Goal: Transaction & Acquisition: Purchase product/service

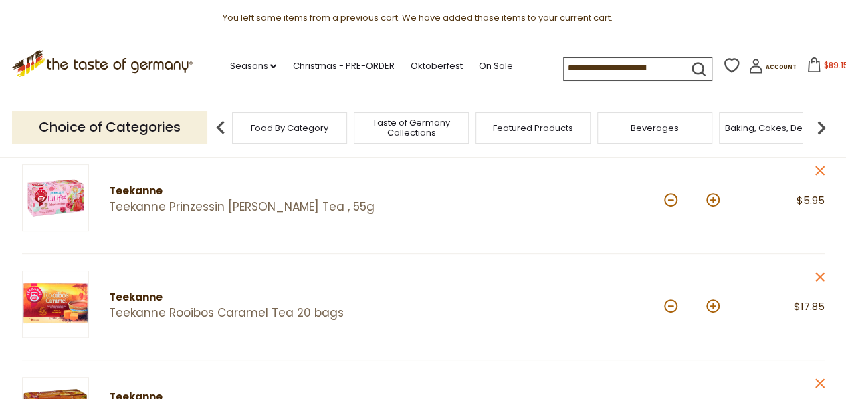
scroll to position [187, 0]
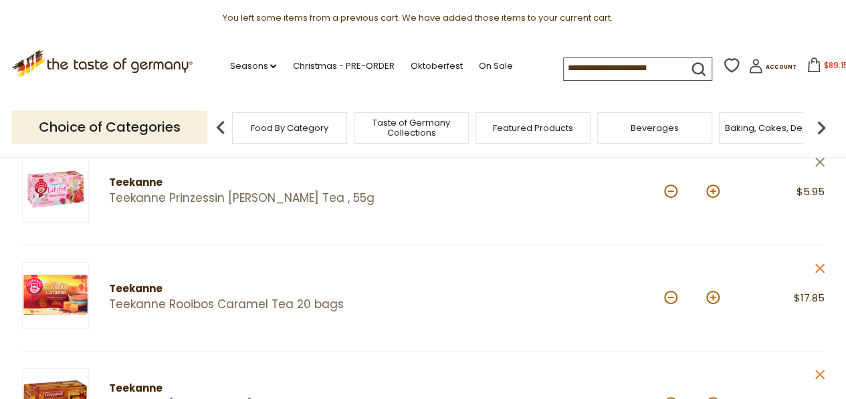
click at [815, 165] on icon "close" at bounding box center [820, 162] width 10 height 10
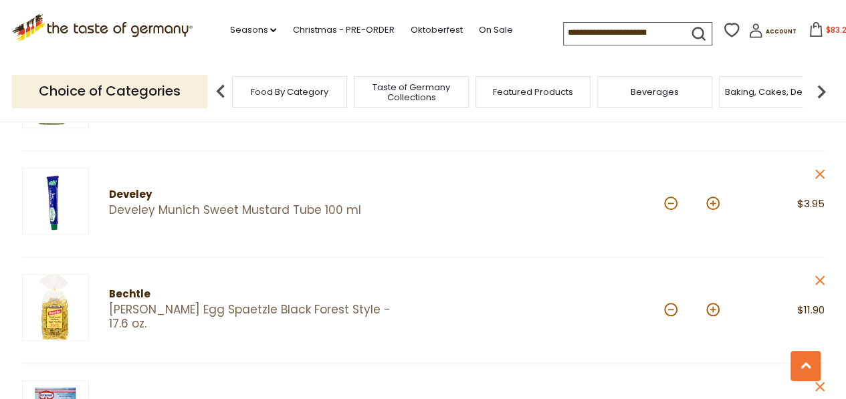
scroll to position [475, 0]
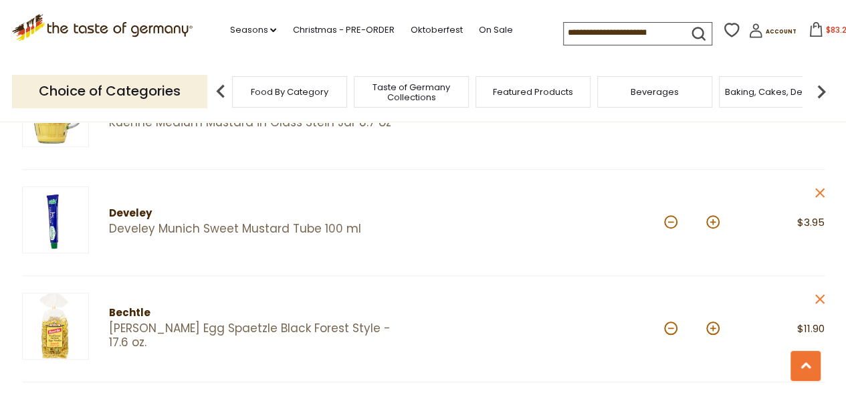
click at [652, 39] on input at bounding box center [620, 32] width 113 height 19
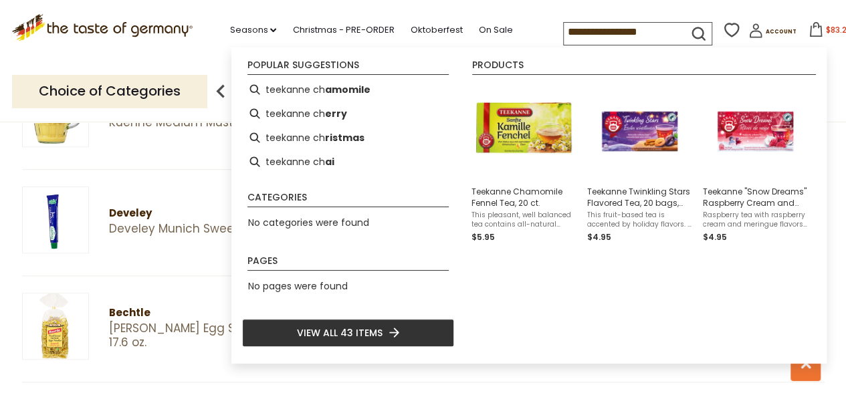
type input "**********"
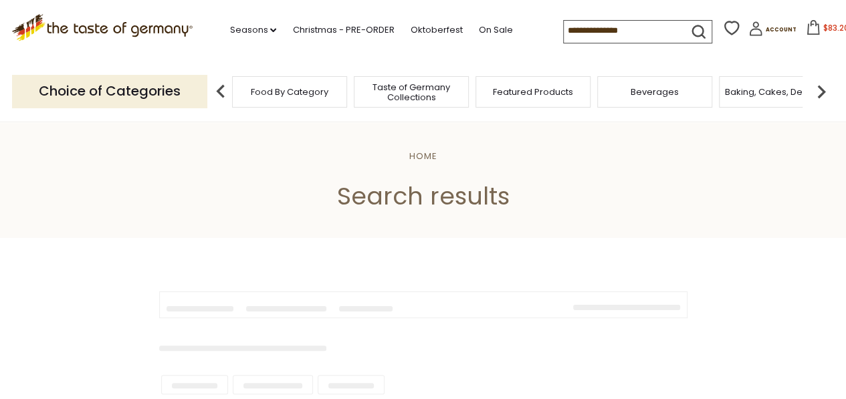
type input "**********"
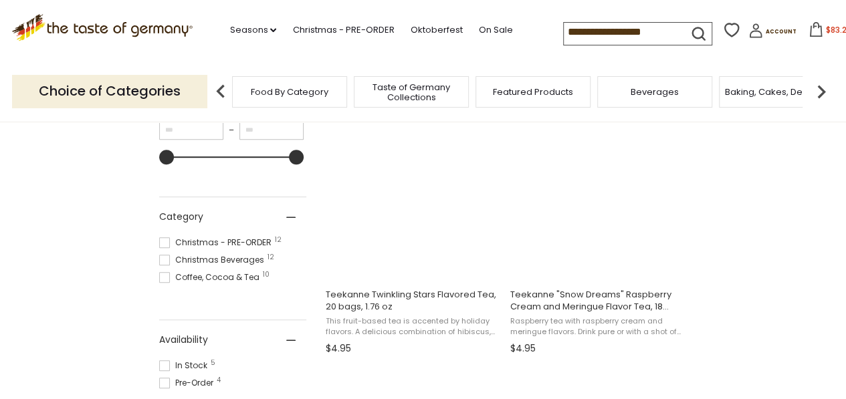
scroll to position [321, 0]
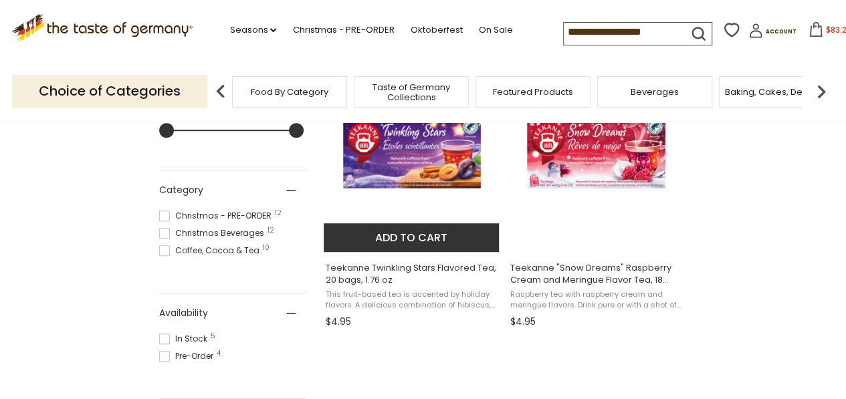
click at [450, 233] on button "Add to cart" at bounding box center [412, 237] width 176 height 29
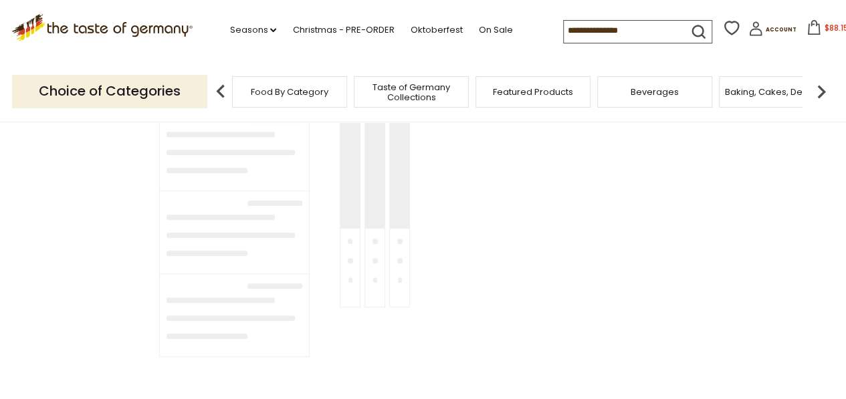
type input "**********"
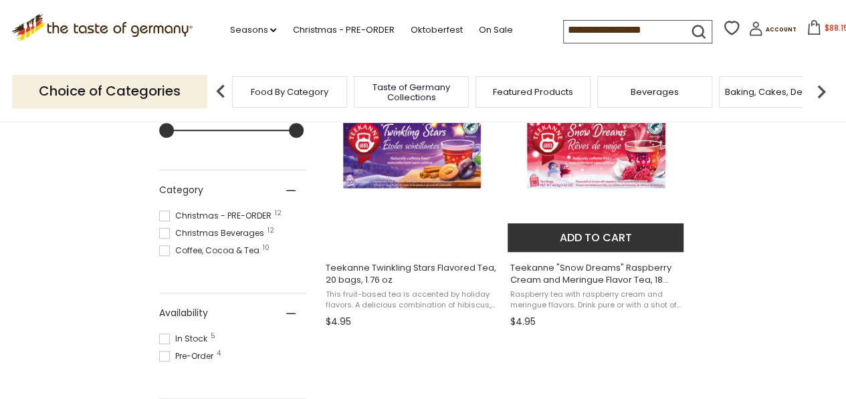
click at [579, 236] on button "Add to cart" at bounding box center [596, 237] width 176 height 29
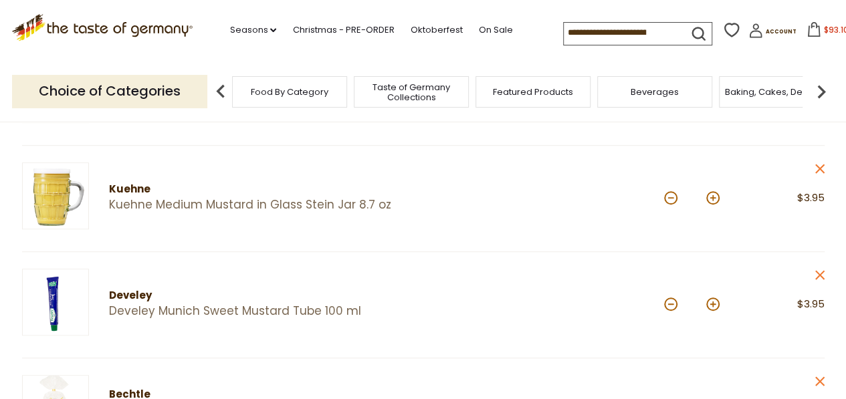
scroll to position [365, 0]
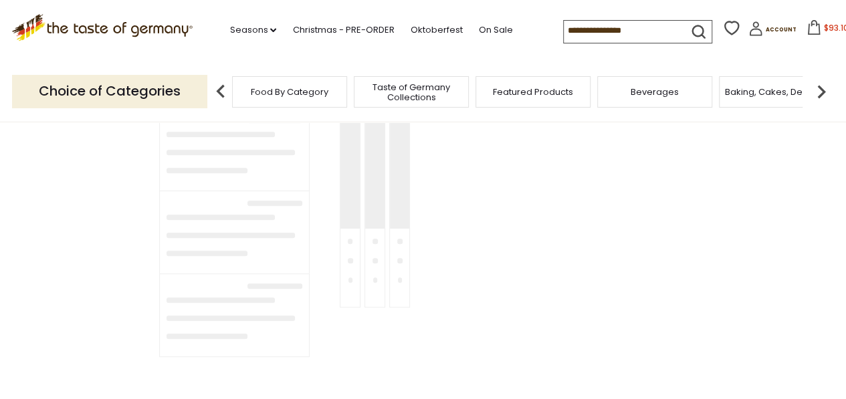
type input "**********"
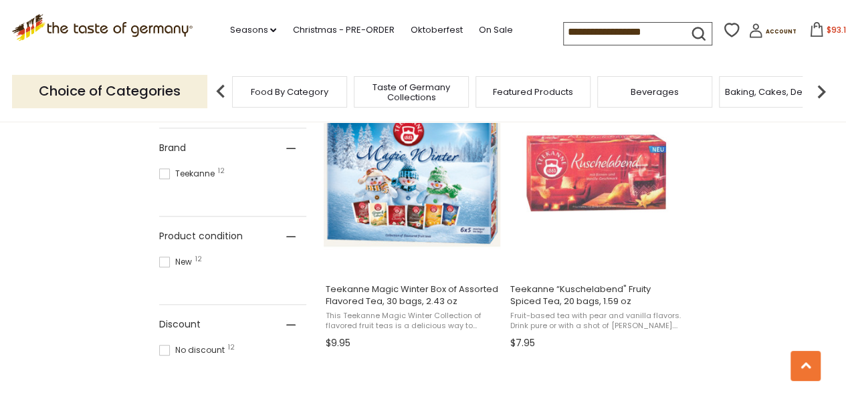
scroll to position [583, 0]
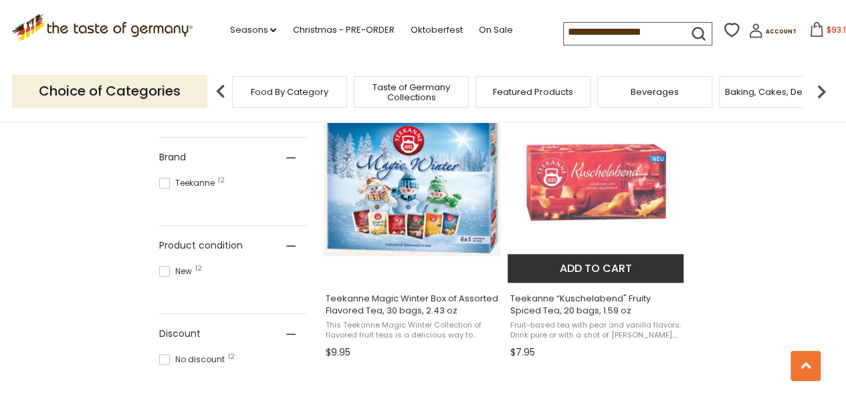
click at [610, 270] on button "Add to cart" at bounding box center [596, 268] width 176 height 29
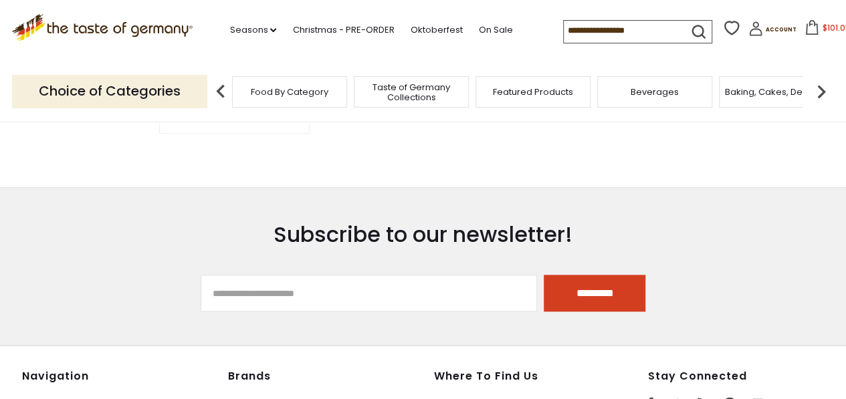
scroll to position [583, 0]
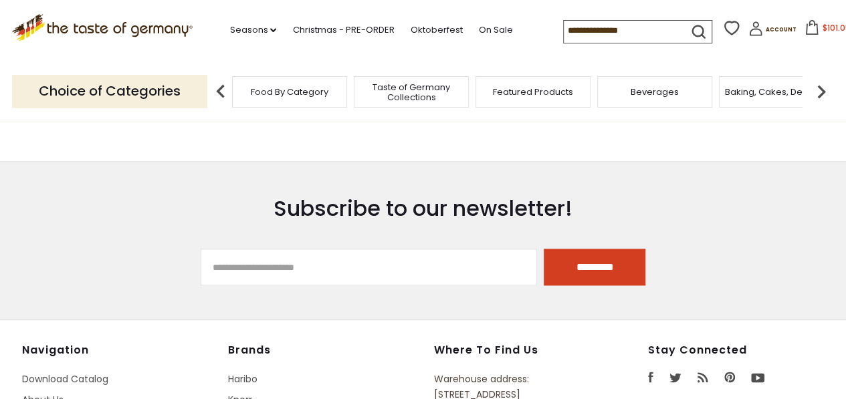
type input "**********"
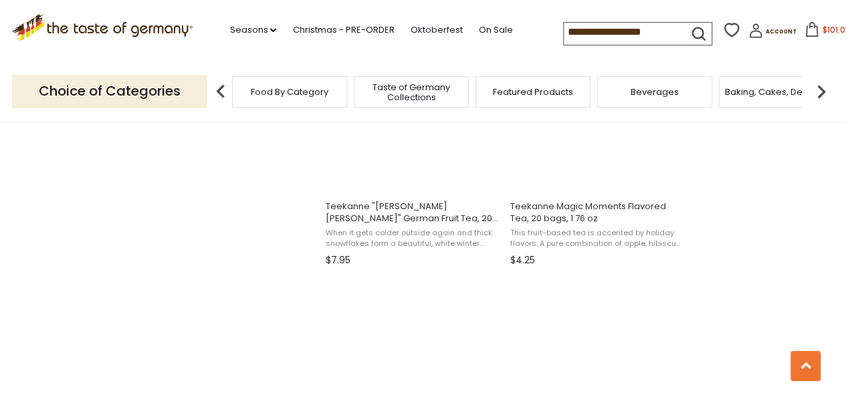
scroll to position [1242, 0]
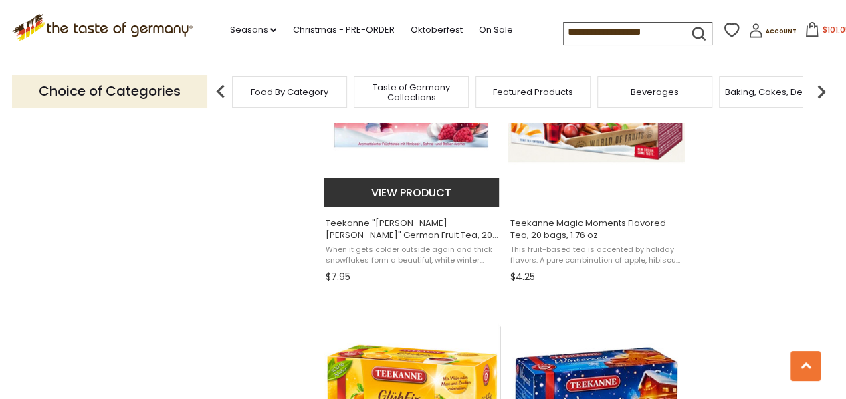
click at [438, 143] on img "Teekanne" at bounding box center [412, 106] width 177 height 177
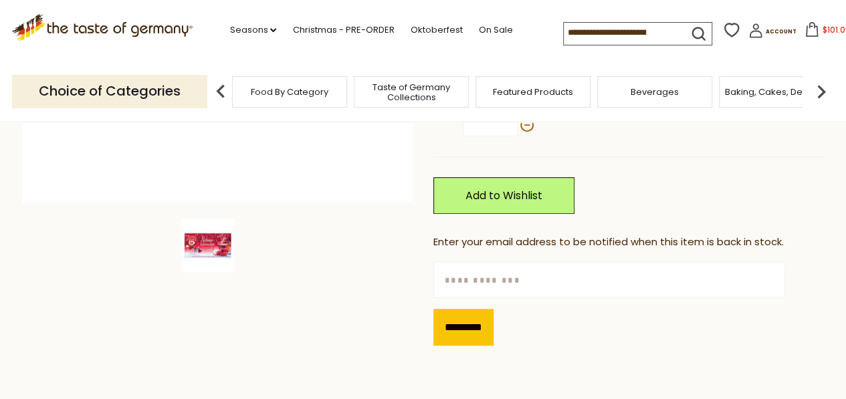
scroll to position [417, 0]
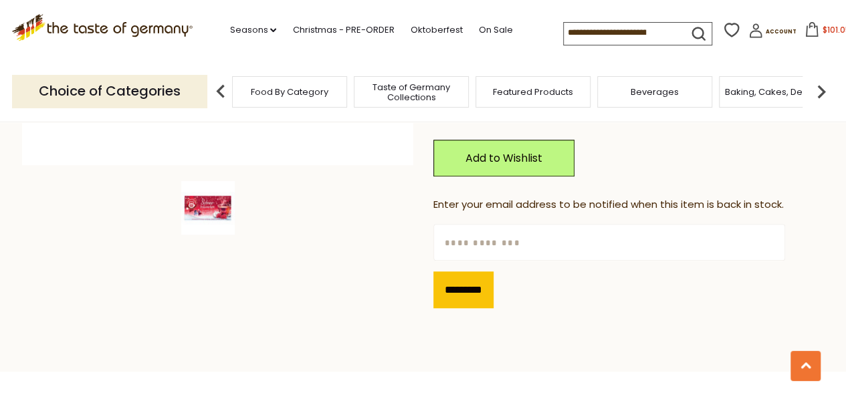
click at [549, 248] on input "text" at bounding box center [610, 242] width 352 height 37
type input "**********"
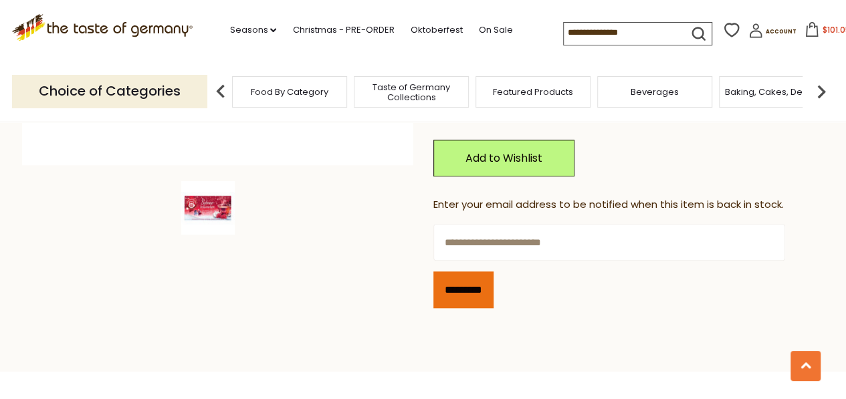
click at [479, 286] on input "*********" at bounding box center [464, 290] width 60 height 37
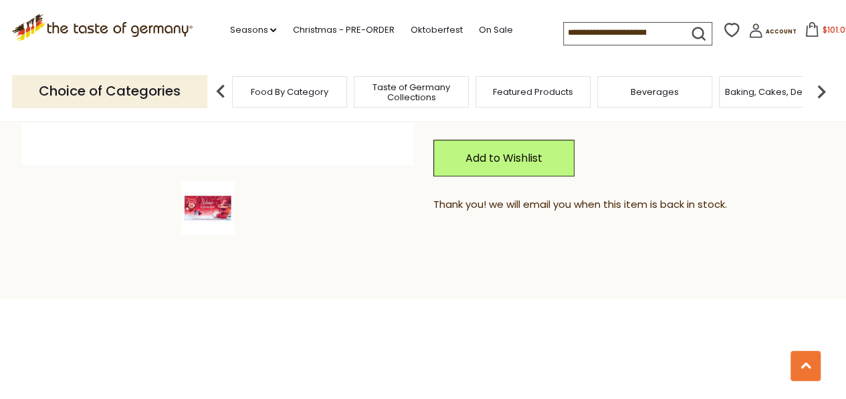
click at [805, 35] on icon at bounding box center [812, 29] width 15 height 15
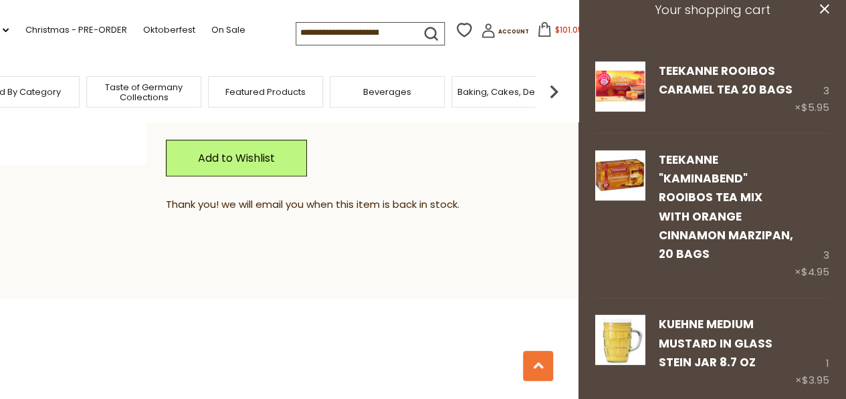
scroll to position [0, 0]
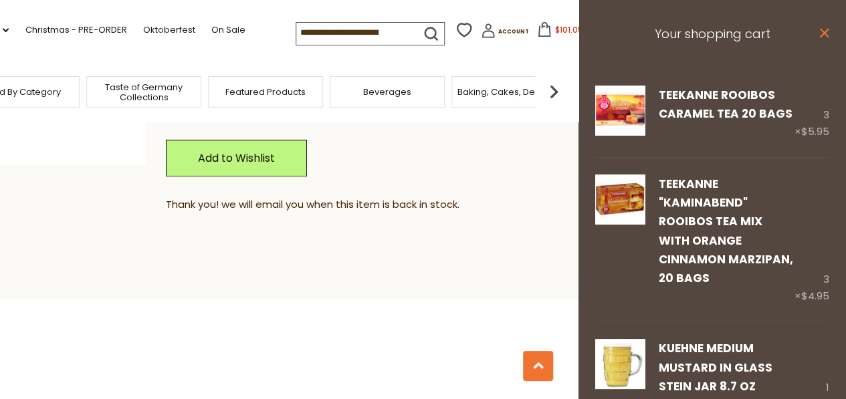
click at [820, 31] on icon "close" at bounding box center [825, 33] width 10 height 10
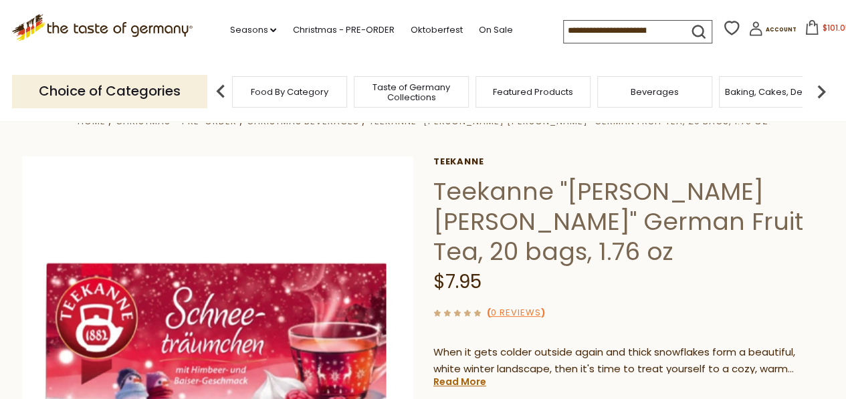
scroll to position [9, 0]
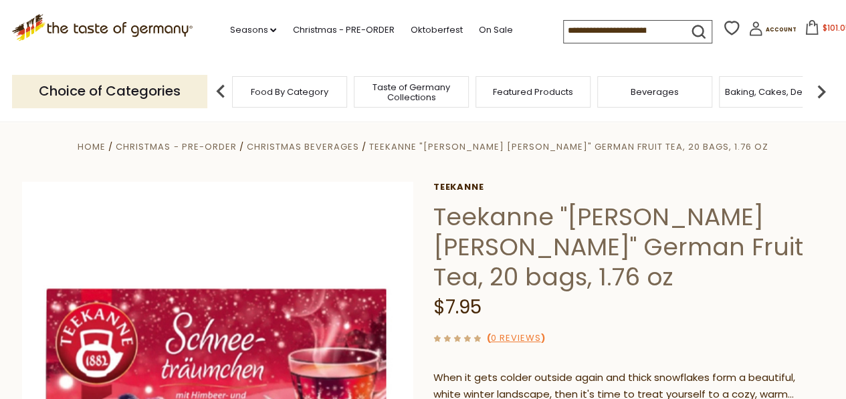
click at [814, 36] on button "$101.05" at bounding box center [828, 30] width 57 height 20
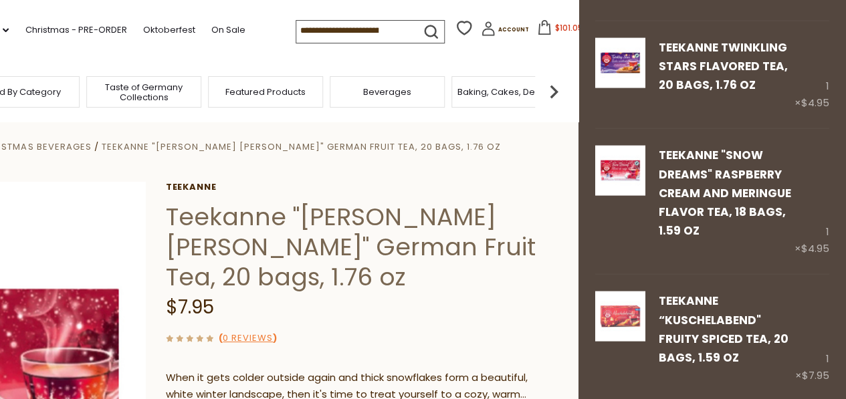
scroll to position [1400, 0]
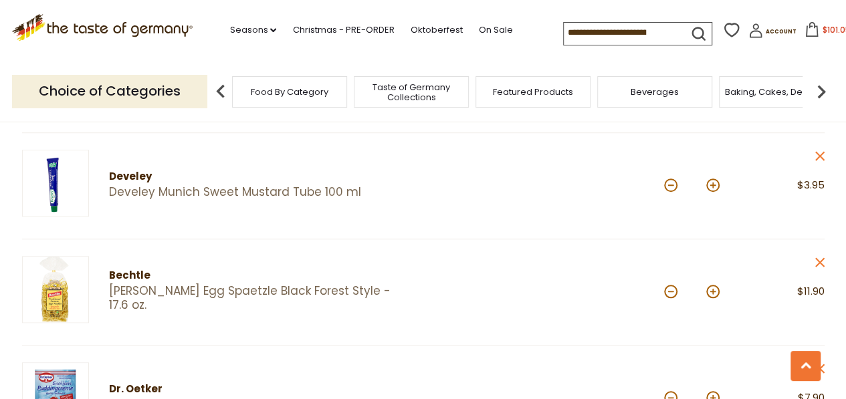
scroll to position [589, 0]
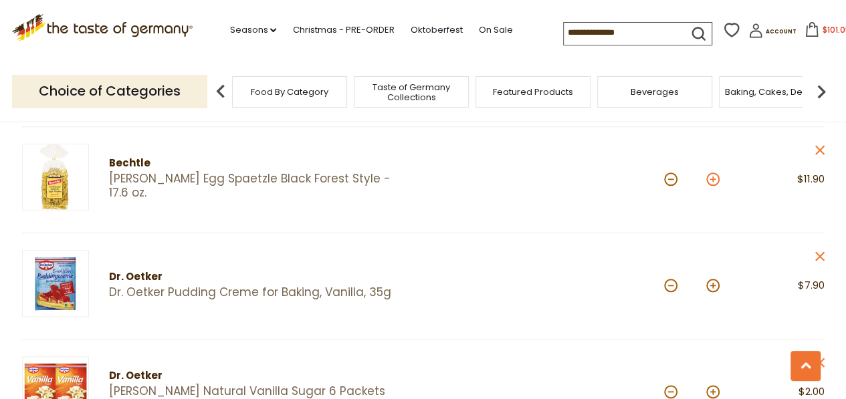
click at [709, 183] on button at bounding box center [713, 179] width 13 height 13
type input "*"
click at [55, 187] on img at bounding box center [55, 177] width 67 height 67
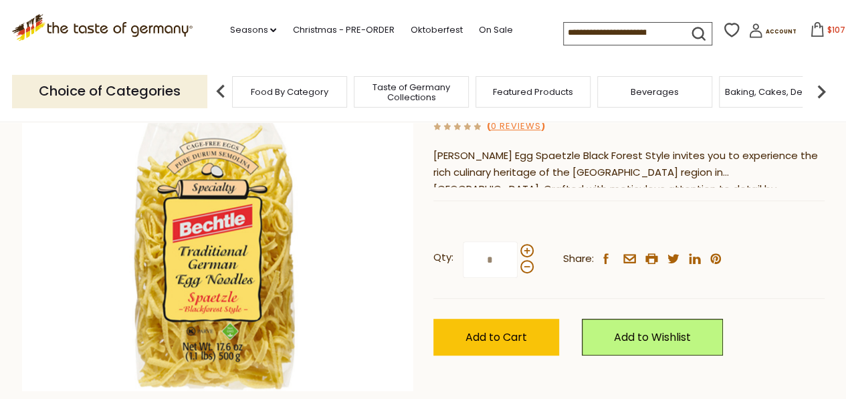
scroll to position [268, 0]
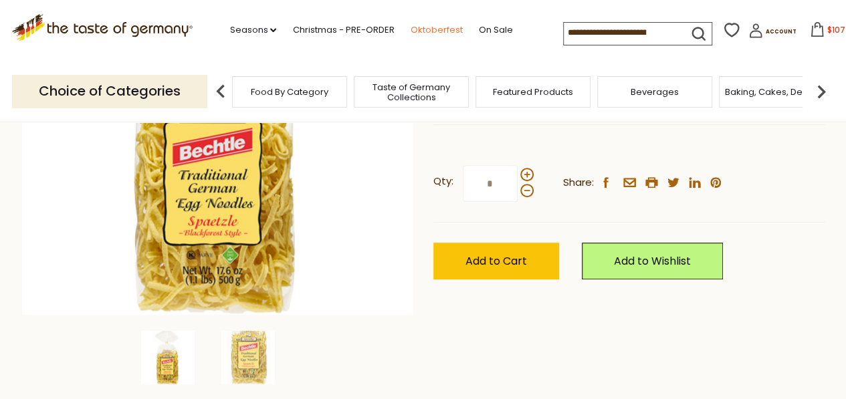
click at [442, 34] on link "Oktoberfest" at bounding box center [436, 30] width 52 height 15
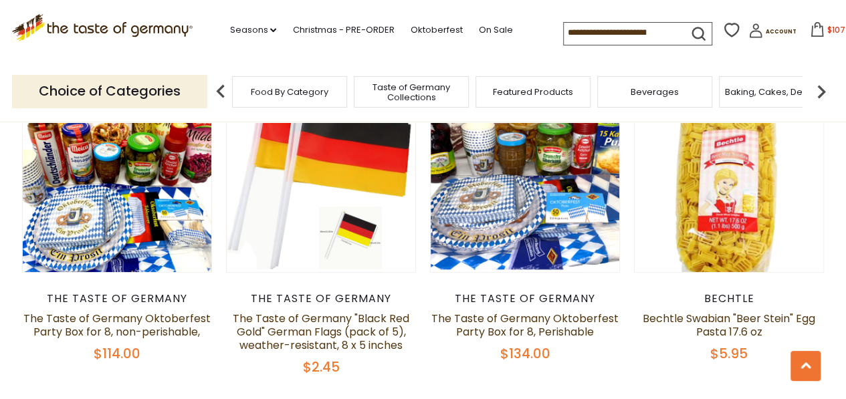
scroll to position [428, 0]
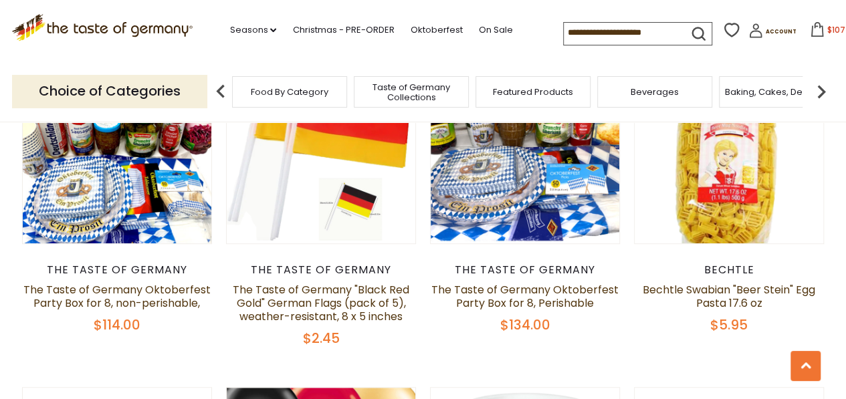
click at [442, 34] on link "Oktoberfest" at bounding box center [436, 30] width 52 height 15
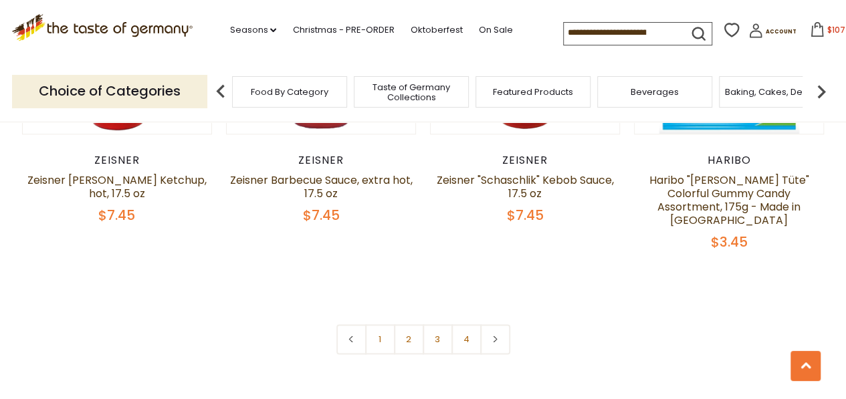
scroll to position [3211, 0]
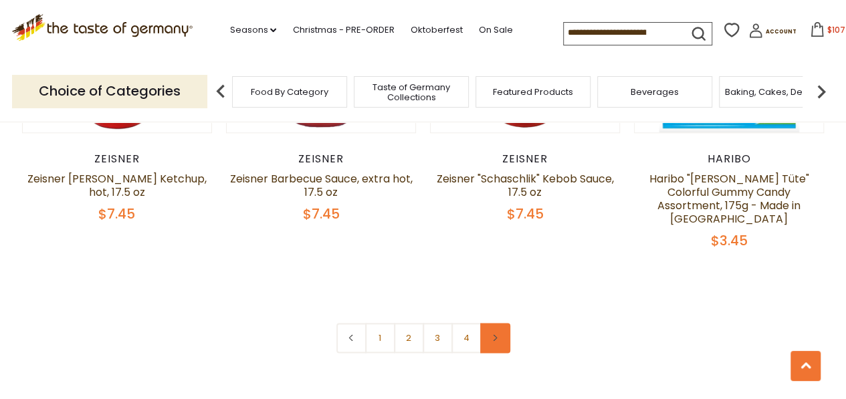
click at [498, 328] on link at bounding box center [495, 338] width 30 height 30
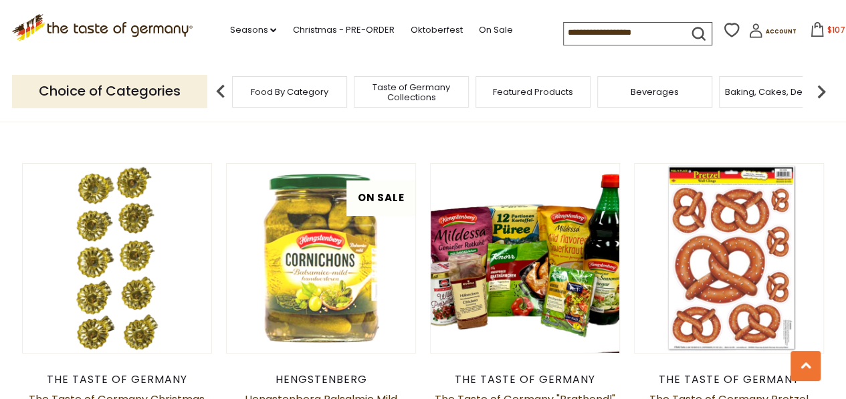
scroll to position [2355, 0]
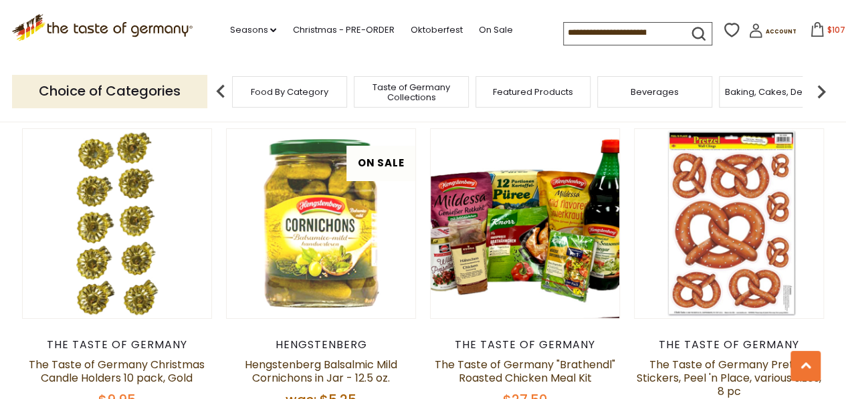
click at [618, 29] on input at bounding box center [620, 32] width 113 height 19
type input "*"
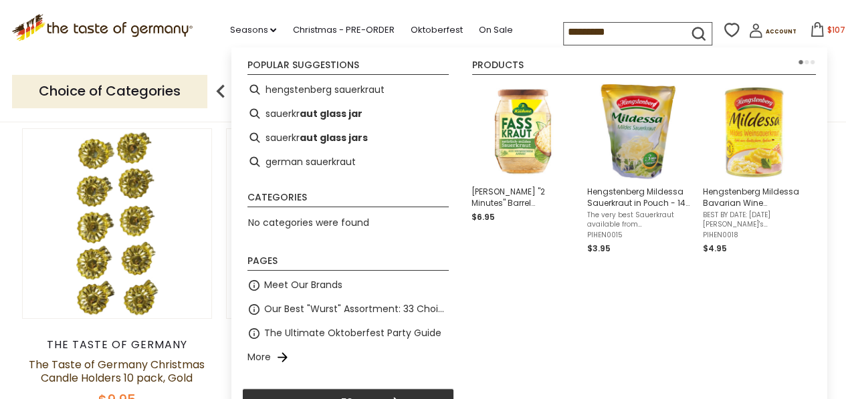
type input "**********"
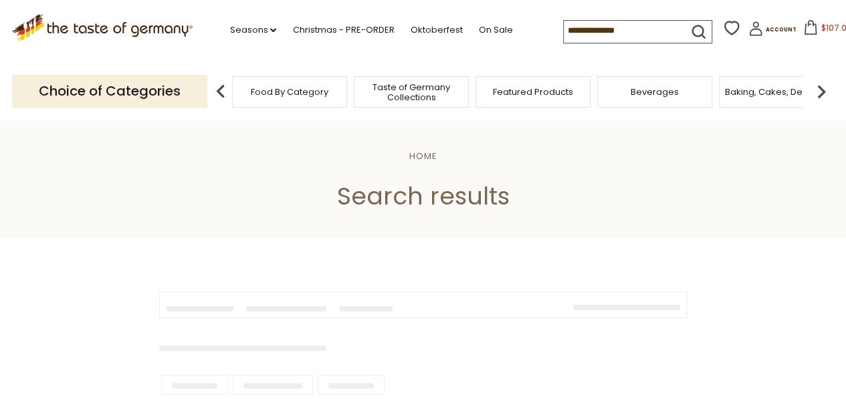
type input "**********"
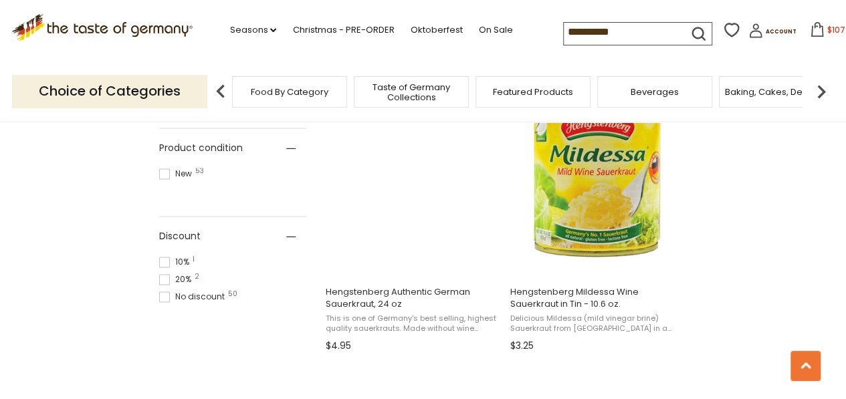
scroll to position [883, 0]
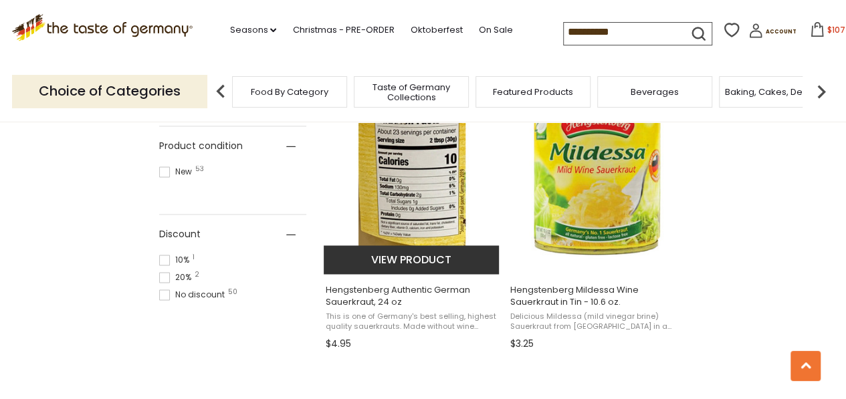
click at [436, 208] on img "Hengstenberg Authentic German Sauerkraut, 24 oz" at bounding box center [412, 174] width 177 height 177
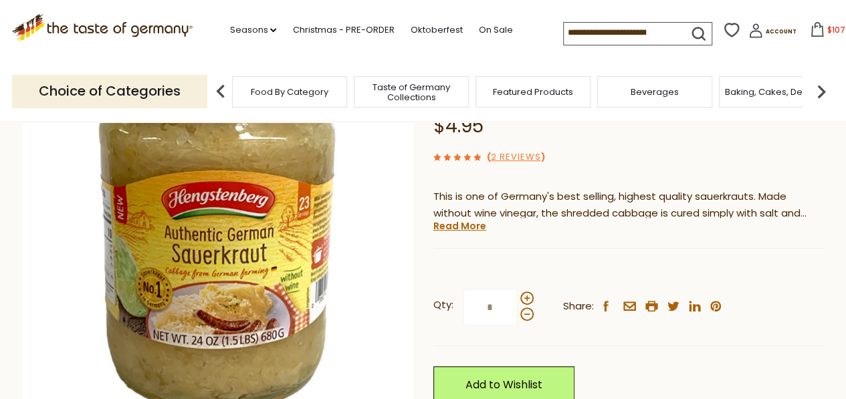
scroll to position [187, 0]
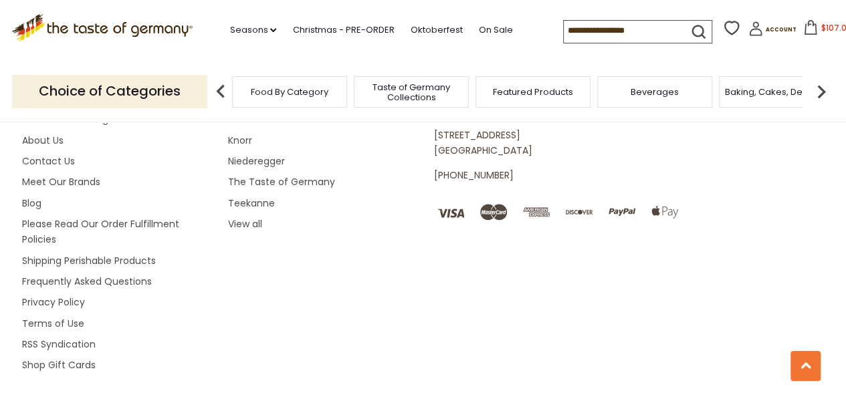
scroll to position [869, 0]
type input "**********"
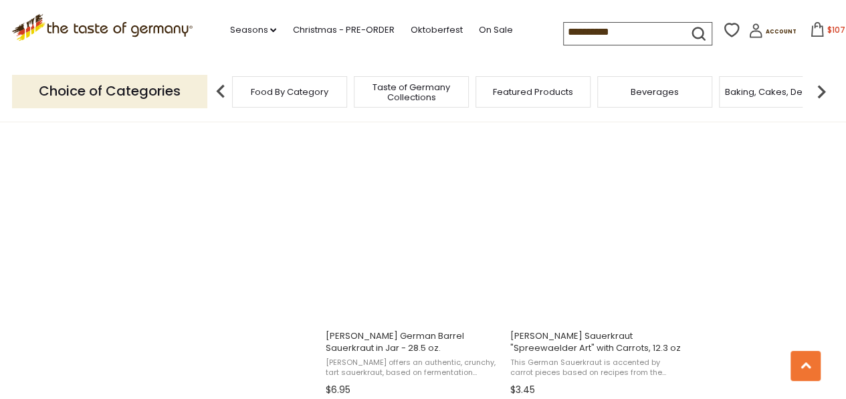
scroll to position [1740, 0]
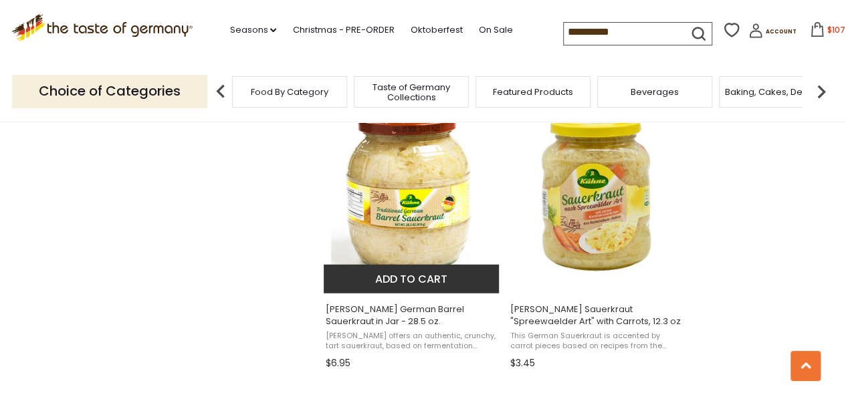
click at [419, 205] on img "Kuehne German Barrel Sauerkraut in Jar - 28.5 oz." at bounding box center [412, 193] width 177 height 177
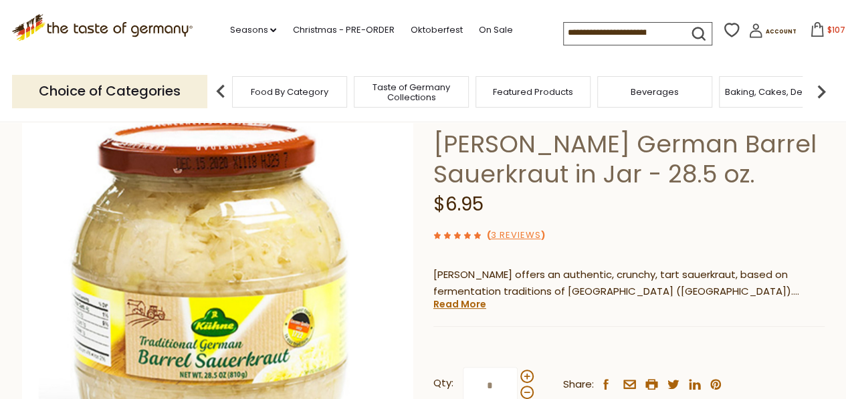
scroll to position [54, 0]
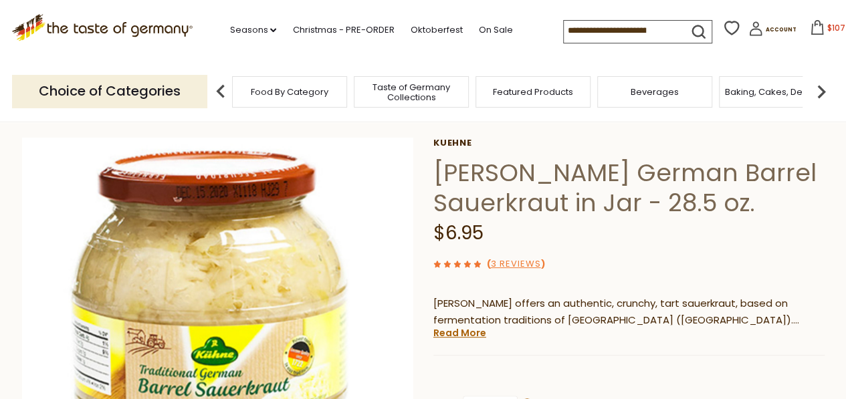
click at [828, 26] on span "$107" at bounding box center [837, 27] width 18 height 11
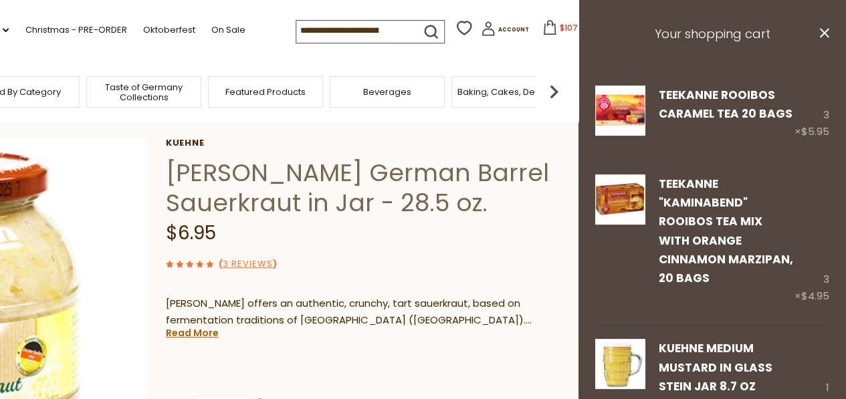
click at [376, 30] on input at bounding box center [352, 30] width 113 height 19
type input "*******"
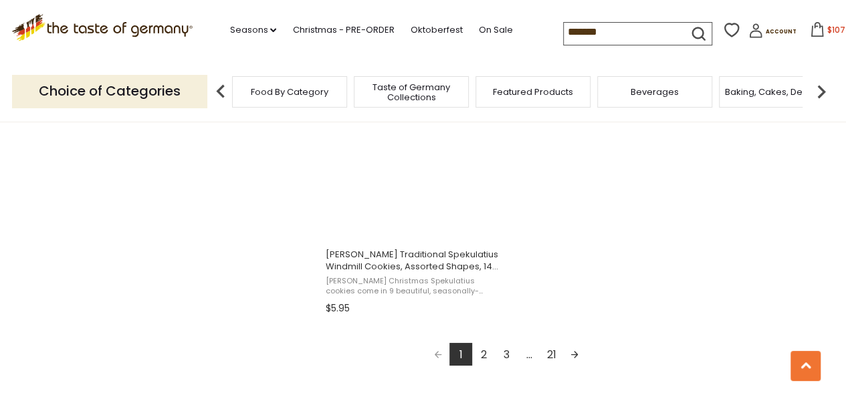
scroll to position [2409, 0]
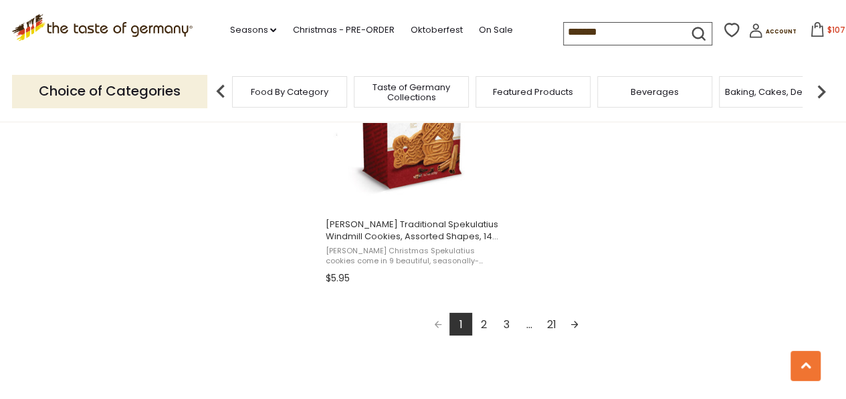
click at [828, 33] on span "$107" at bounding box center [837, 29] width 18 height 11
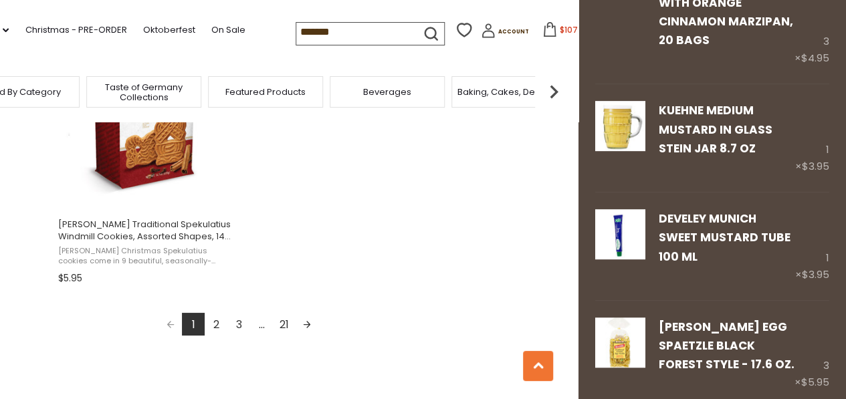
scroll to position [253, 0]
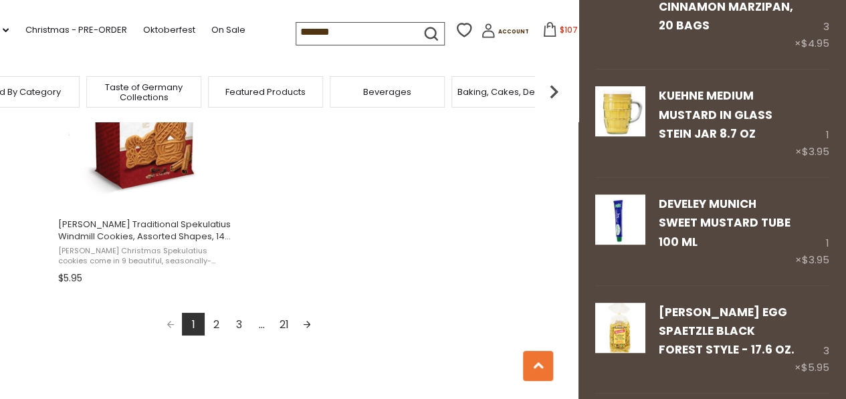
click at [392, 33] on input "*******" at bounding box center [352, 32] width 113 height 19
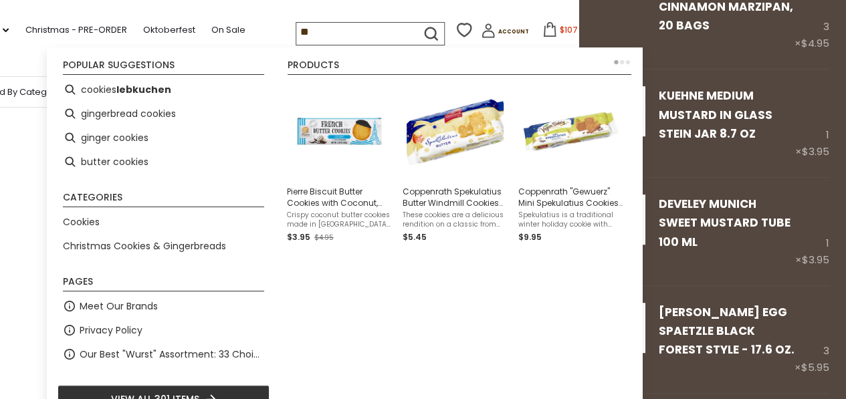
type input "*"
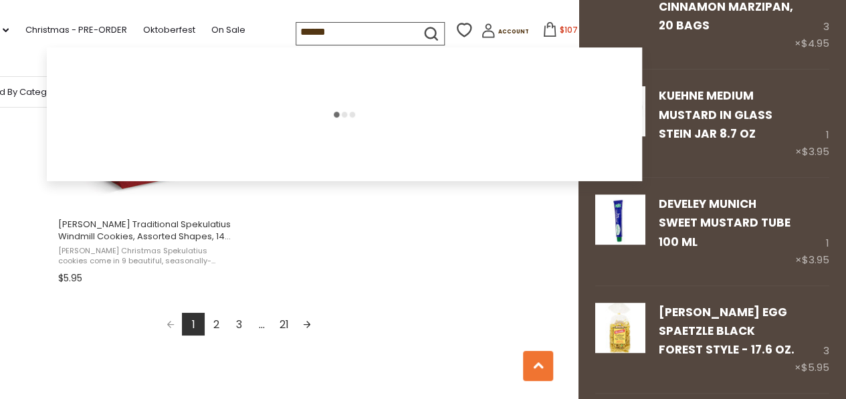
type input "*******"
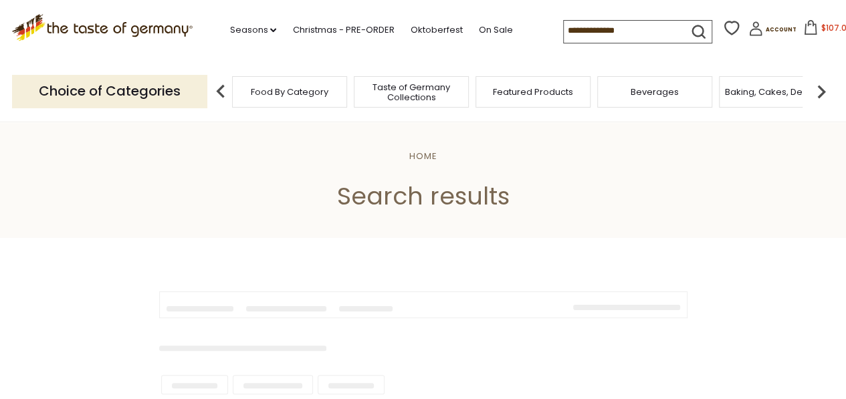
type input "*******"
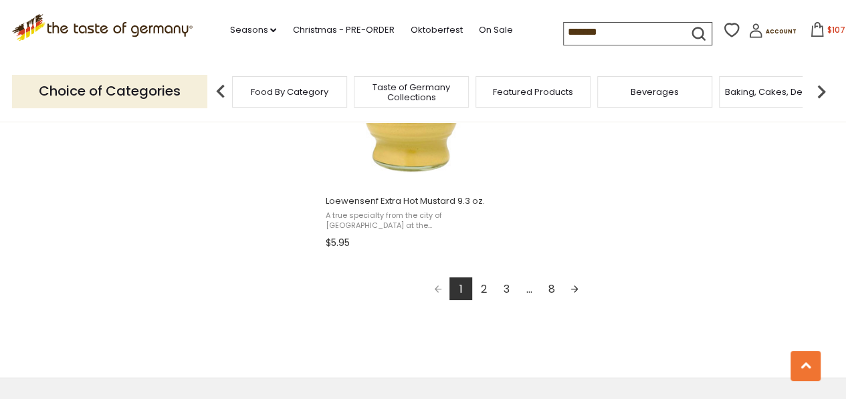
scroll to position [2489, 0]
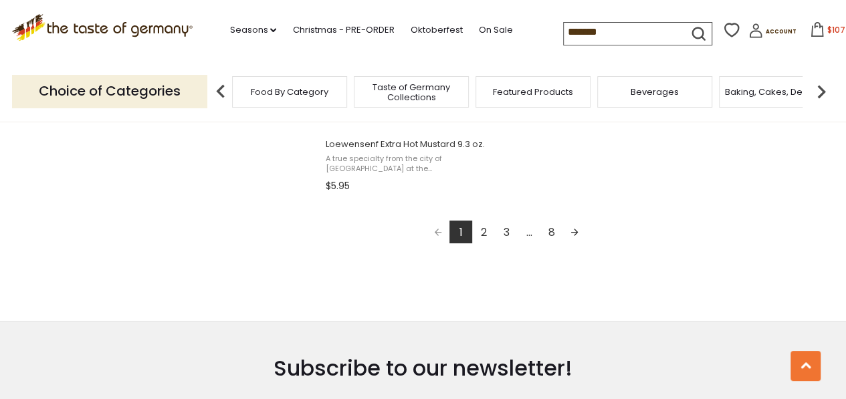
click at [486, 232] on link "2" at bounding box center [483, 232] width 23 height 23
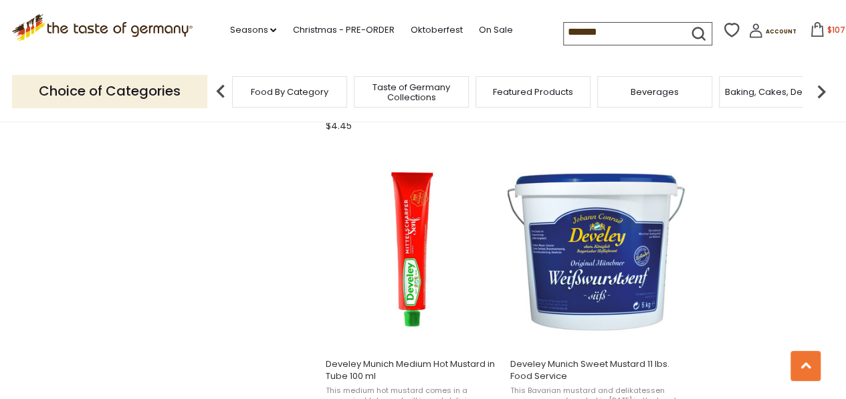
scroll to position [1418, 0]
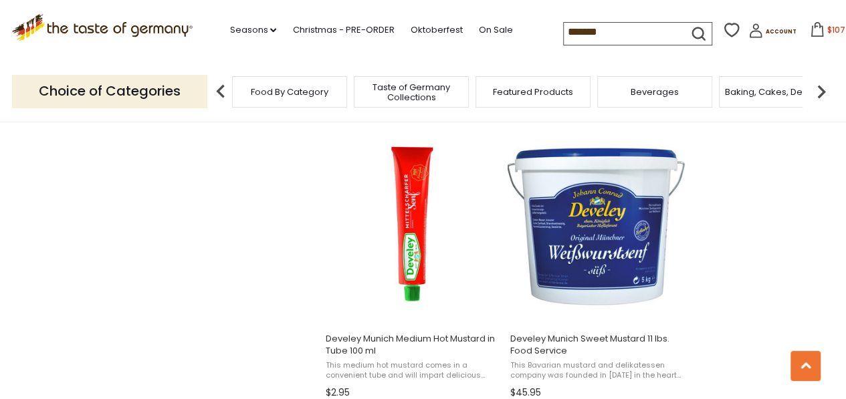
click at [831, 31] on span "$107" at bounding box center [837, 29] width 18 height 11
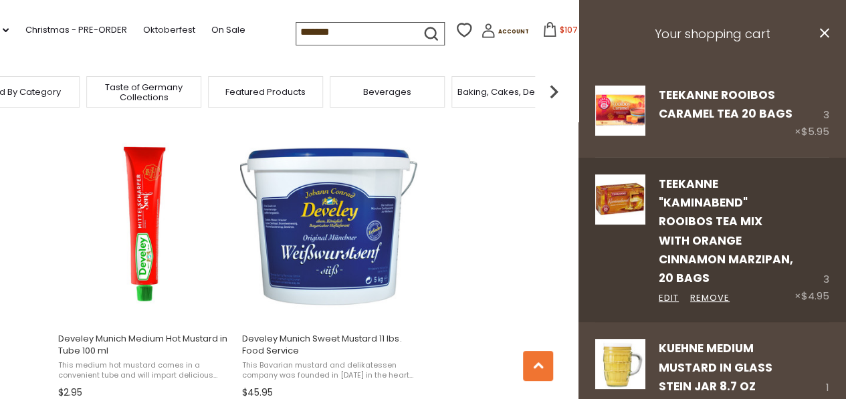
drag, startPoint x: 842, startPoint y: 48, endPoint x: 616, endPoint y: 278, distance: 322.7
click at [616, 278] on link at bounding box center [620, 240] width 50 height 131
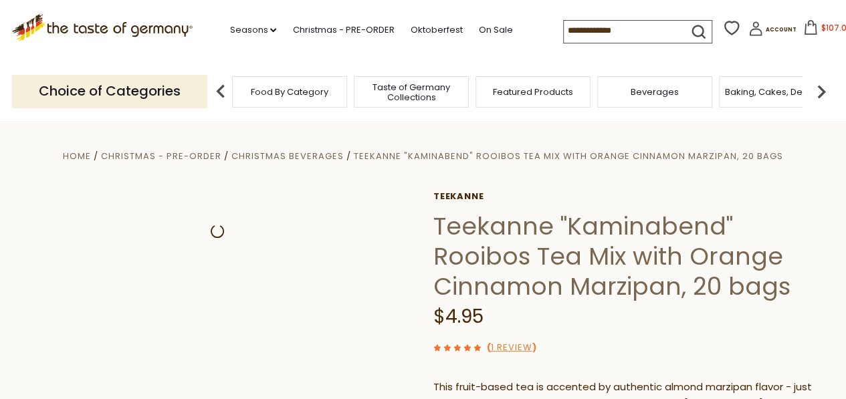
click at [840, 55] on section ".st0{fill:#EDD300;} .st1{fill:#D33E21;} .st0{fill:#EDD300;} .st1{fill:#D33E21;}…" at bounding box center [423, 31] width 846 height 62
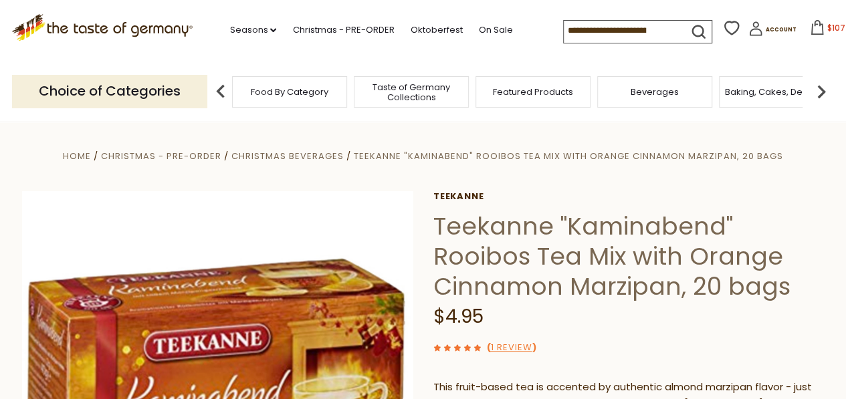
click at [828, 29] on span "$107" at bounding box center [837, 27] width 18 height 11
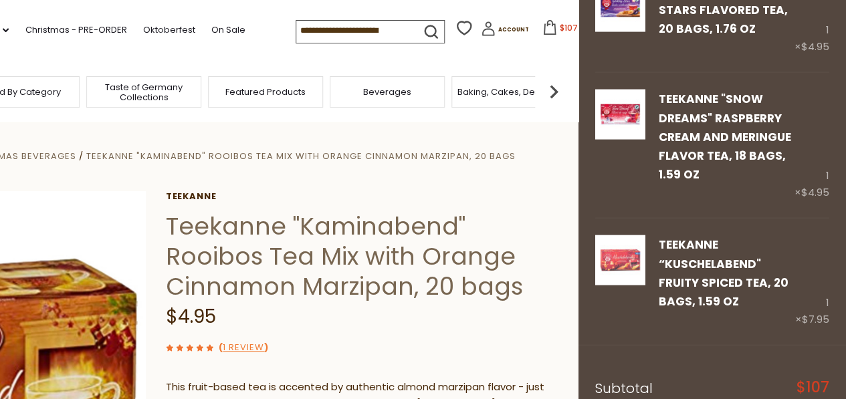
scroll to position [1400, 0]
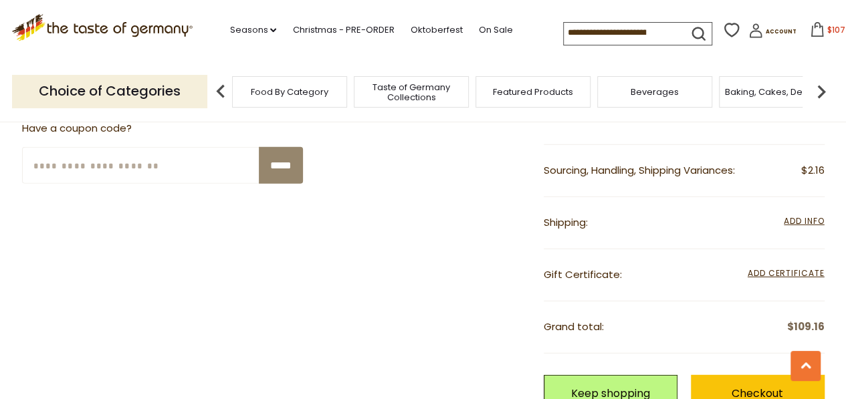
scroll to position [1713, 0]
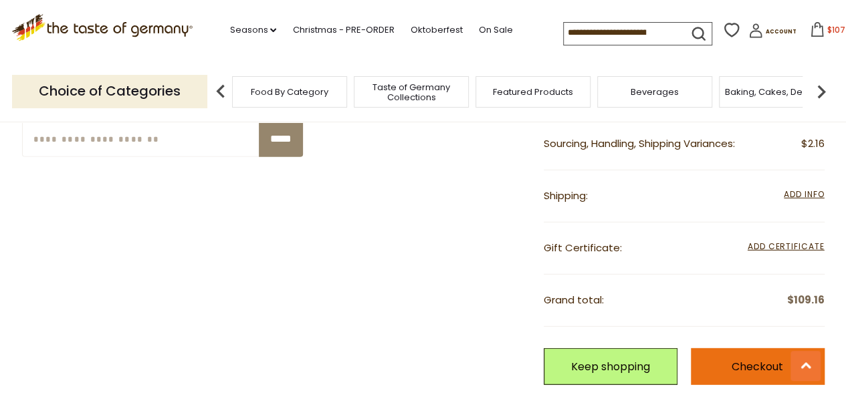
click at [745, 355] on link "Checkout" at bounding box center [758, 367] width 134 height 37
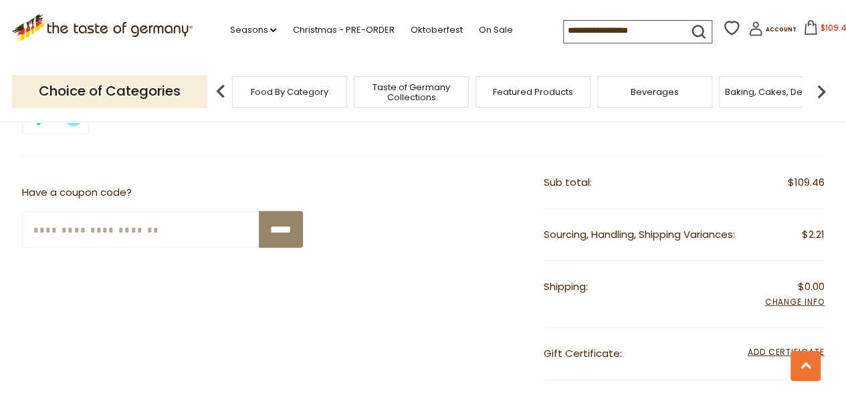
scroll to position [1713, 0]
click at [586, 27] on input at bounding box center [620, 30] width 113 height 19
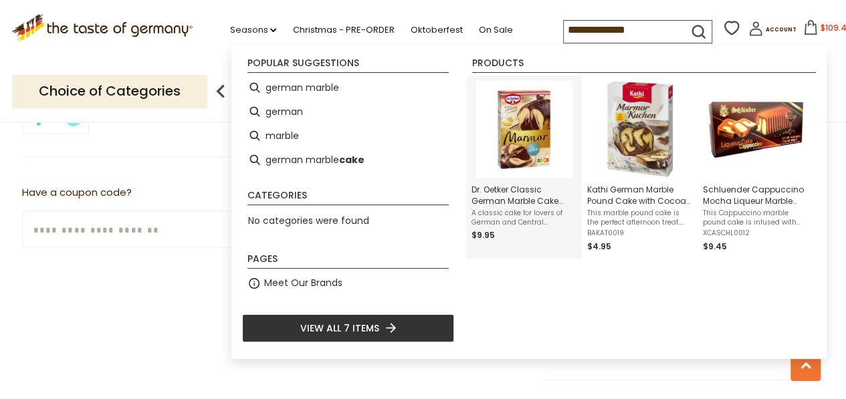
type input "**********"
click at [504, 118] on img "Dr. Oetker Classic German Marble Cake with Glaze Baking Mix, 475 g" at bounding box center [524, 129] width 97 height 97
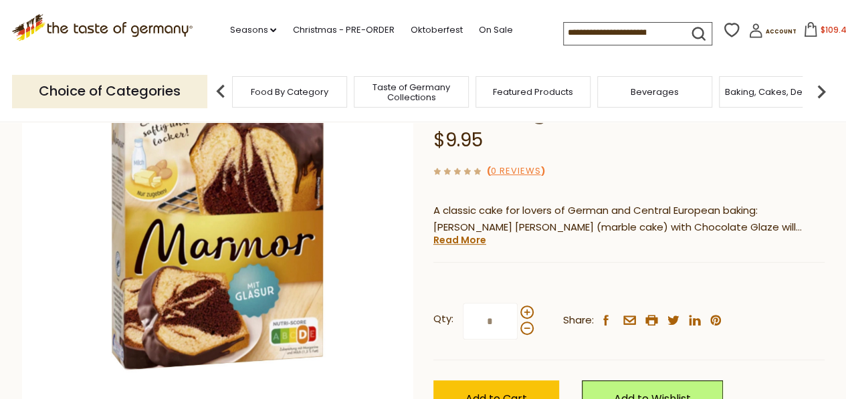
scroll to position [214, 0]
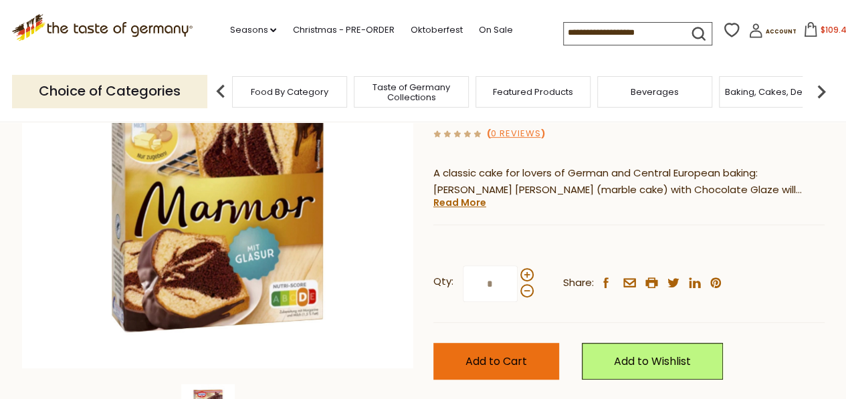
click at [503, 365] on span "Add to Cart" at bounding box center [497, 361] width 62 height 15
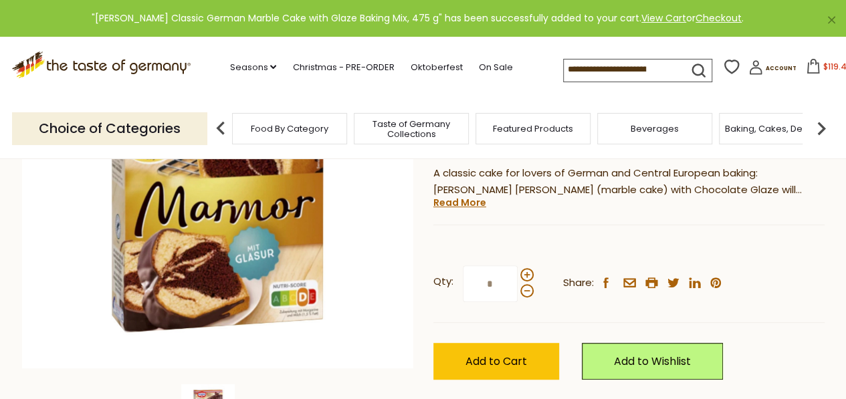
click at [824, 63] on span "$119.41" at bounding box center [837, 66] width 26 height 11
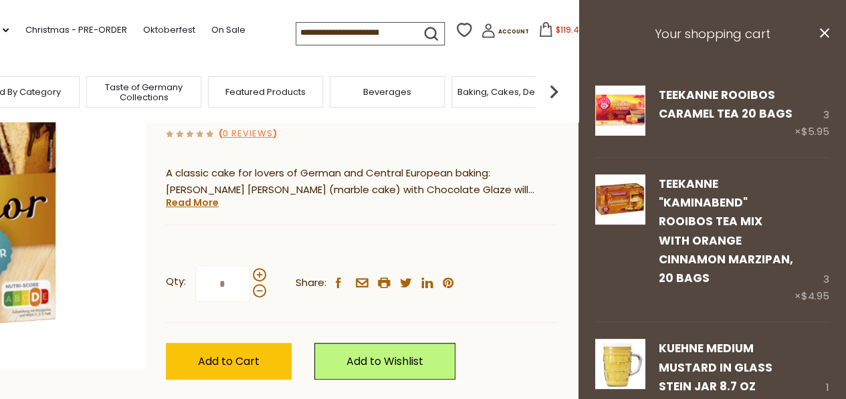
click at [345, 29] on input at bounding box center [352, 32] width 113 height 19
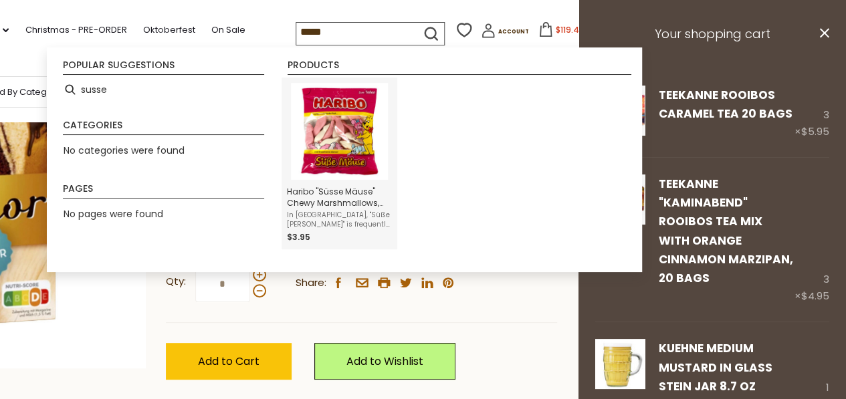
type input "*****"
click at [316, 129] on img "Instant Search Results" at bounding box center [339, 131] width 97 height 97
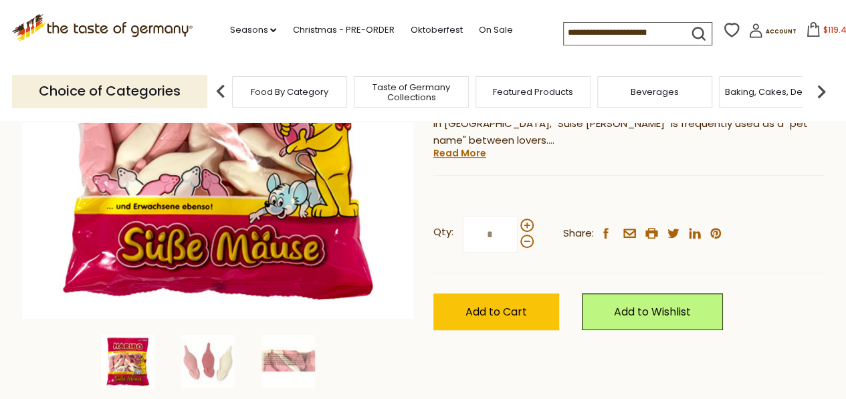
scroll to position [268, 0]
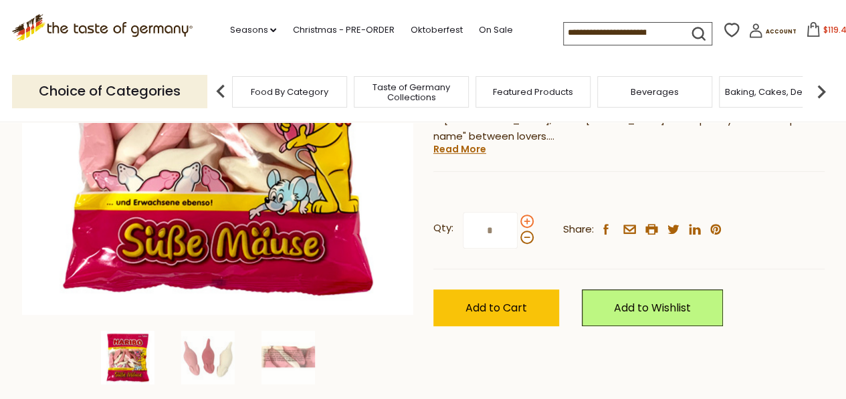
click at [529, 221] on span at bounding box center [527, 221] width 13 height 13
click at [518, 221] on input "*" at bounding box center [490, 230] width 55 height 37
click at [526, 240] on span at bounding box center [527, 237] width 13 height 13
click at [518, 240] on input "*" at bounding box center [490, 230] width 55 height 37
type input "*"
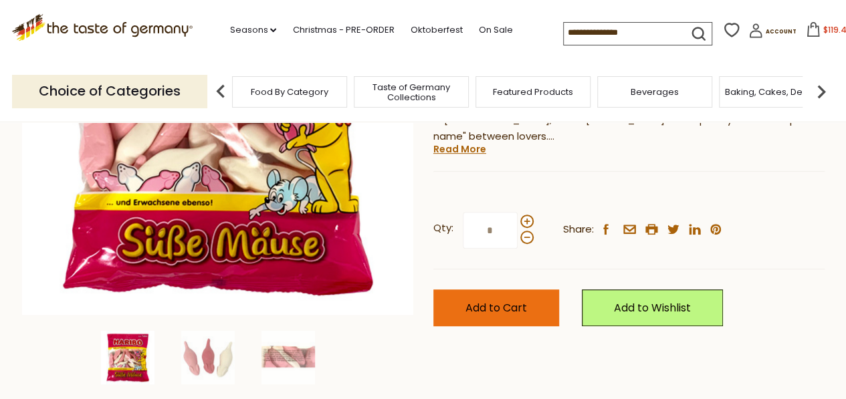
type input "*"
click at [522, 310] on span "Add to Cart" at bounding box center [497, 307] width 62 height 15
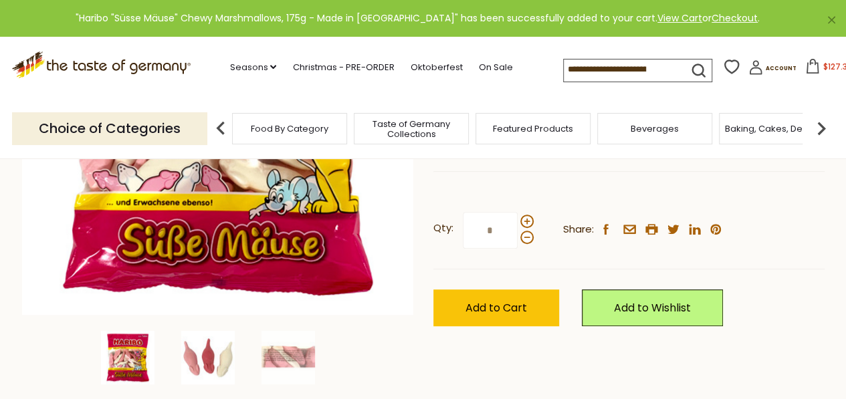
click at [213, 366] on img at bounding box center [208, 358] width 54 height 54
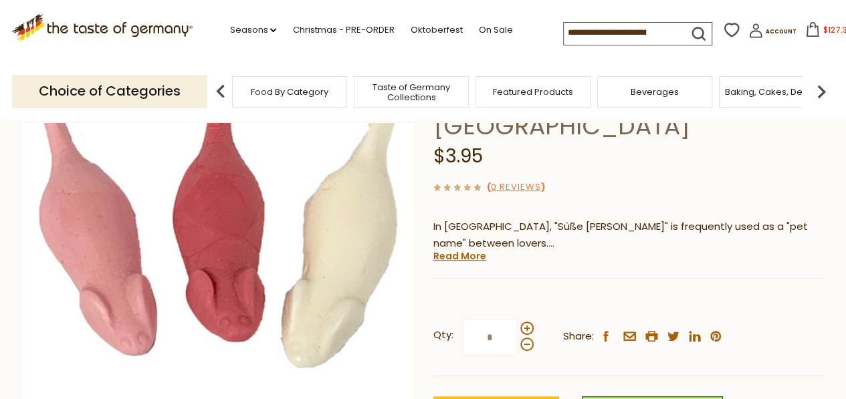
scroll to position [0, 0]
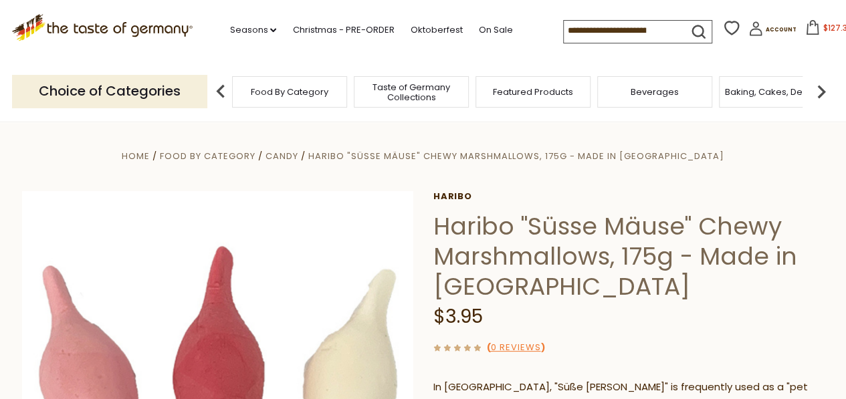
click at [823, 25] on span "$127.31" at bounding box center [836, 27] width 27 height 11
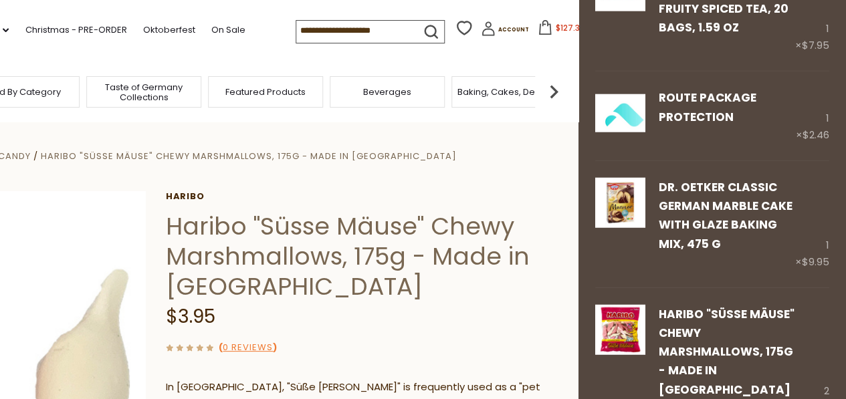
scroll to position [1742, 0]
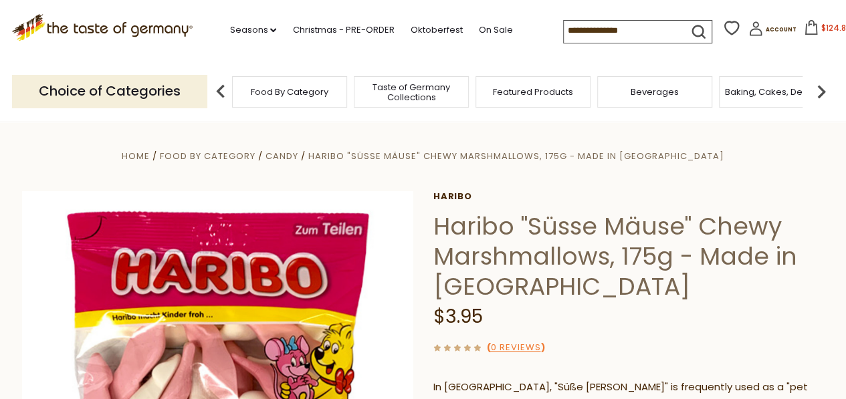
click at [804, 29] on icon at bounding box center [811, 27] width 15 height 15
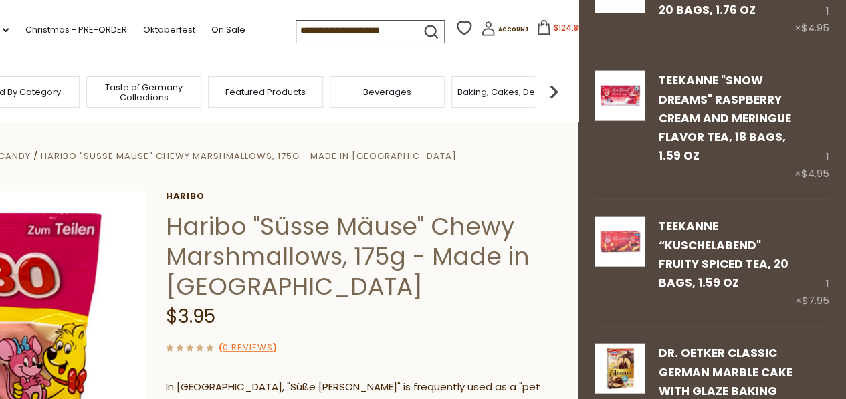
scroll to position [1654, 0]
